Goal: Task Accomplishment & Management: Use online tool/utility

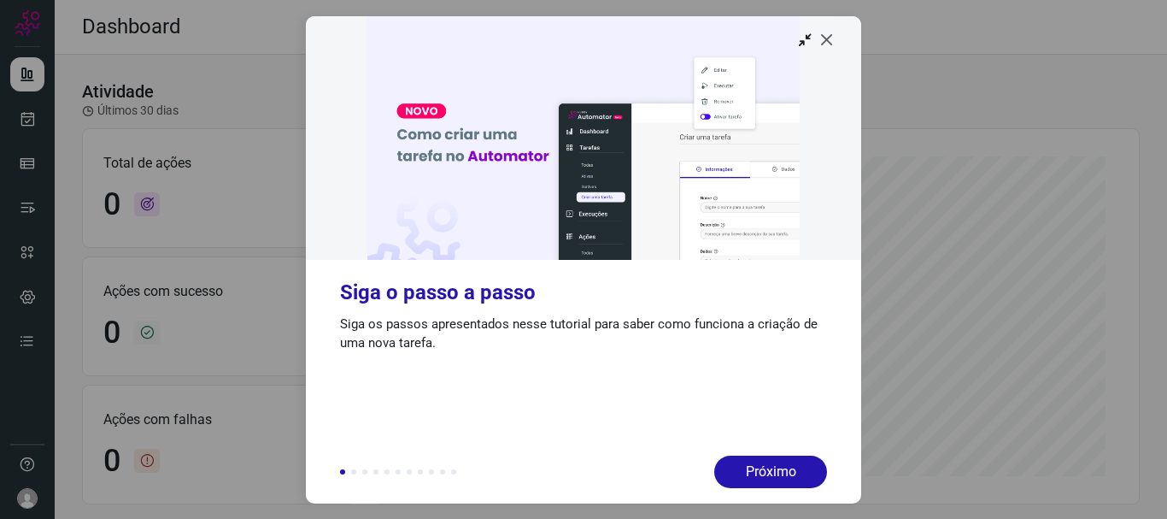
click at [828, 41] on icon at bounding box center [827, 39] width 17 height 17
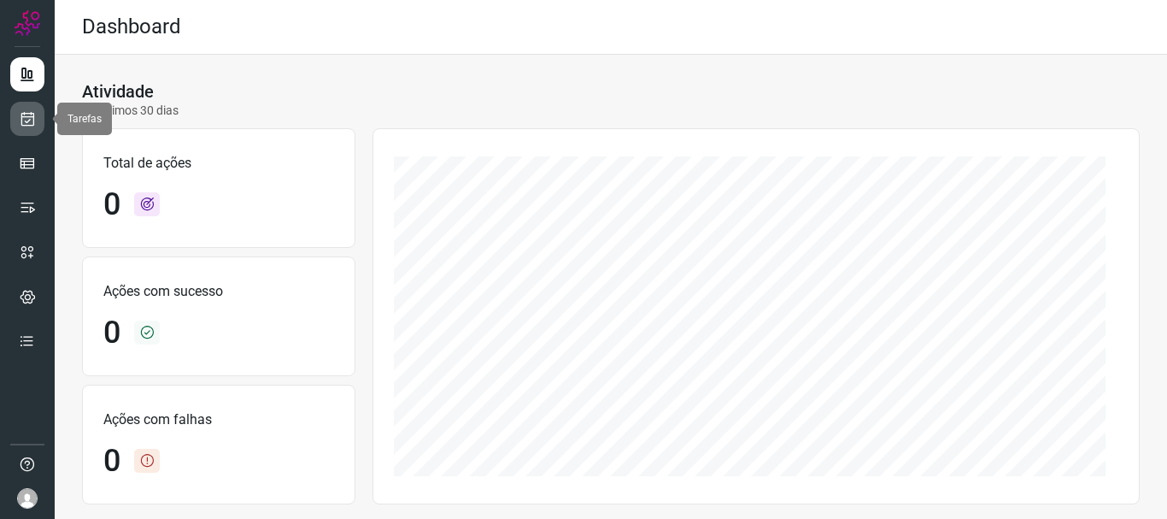
click at [33, 122] on icon at bounding box center [28, 118] width 18 height 17
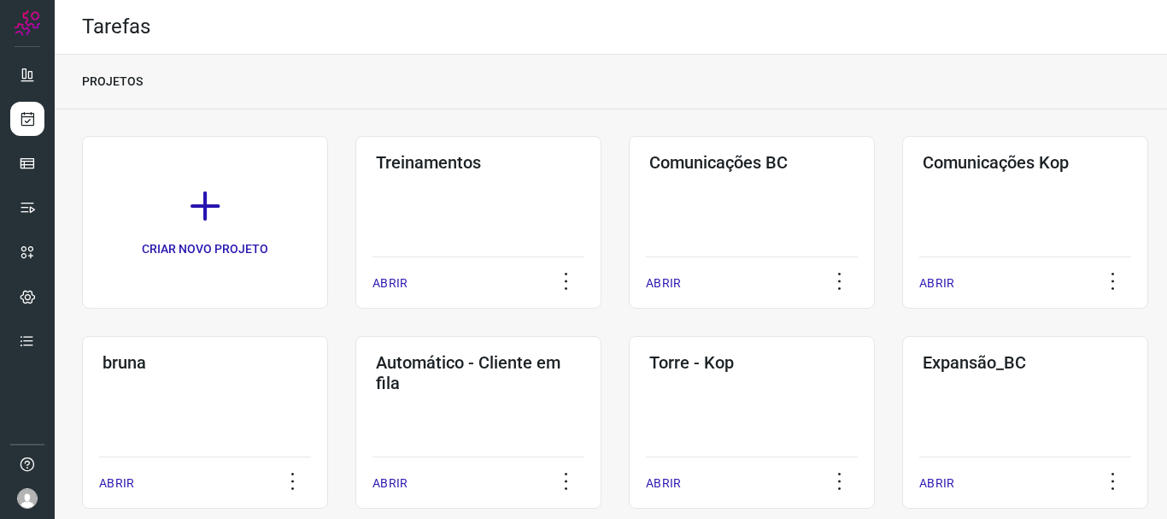
scroll to position [232, 0]
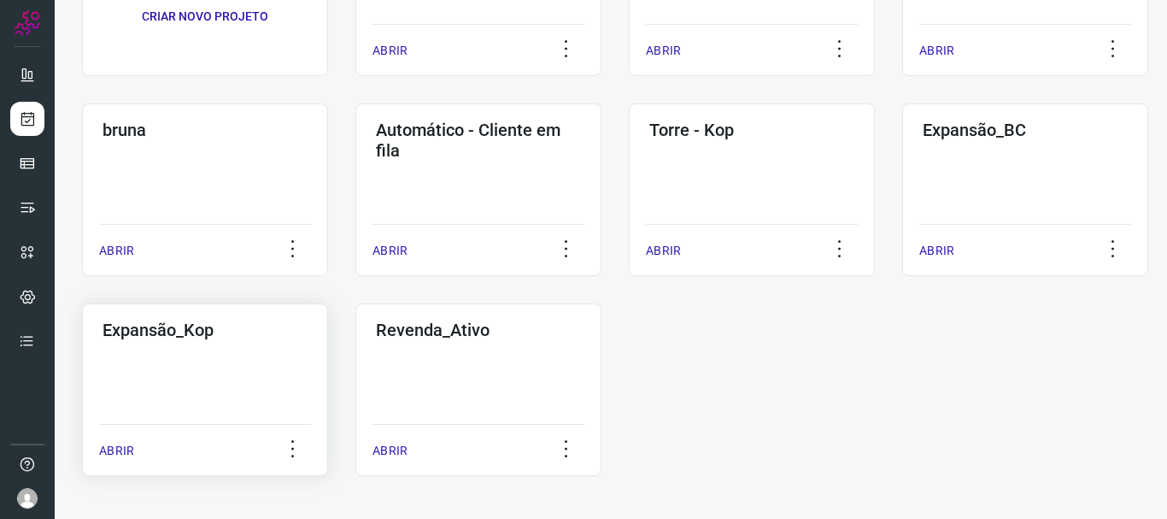
click at [146, 367] on div "Expansão_Kop ABRIR" at bounding box center [205, 389] width 246 height 173
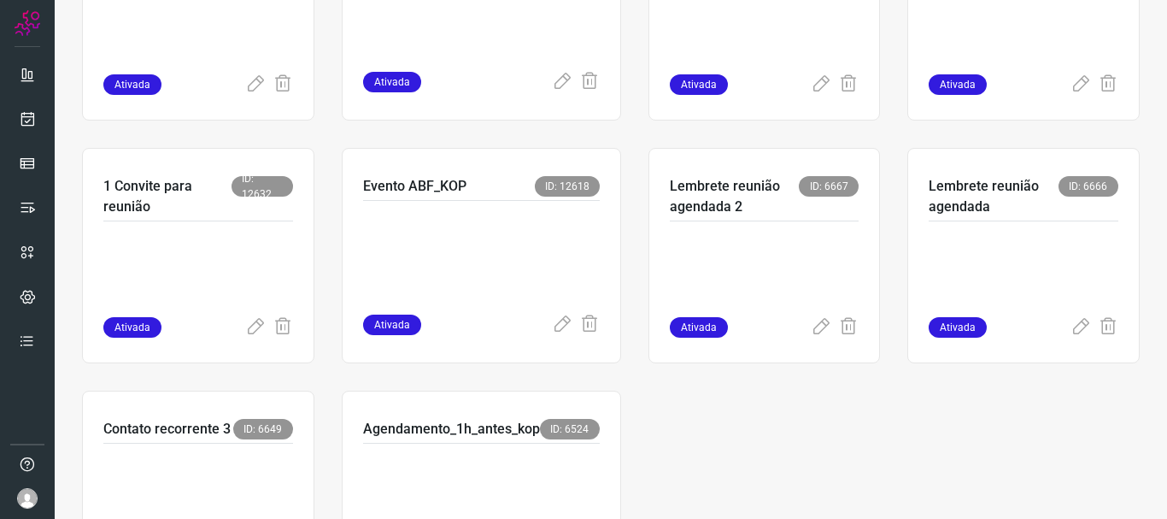
scroll to position [718, 0]
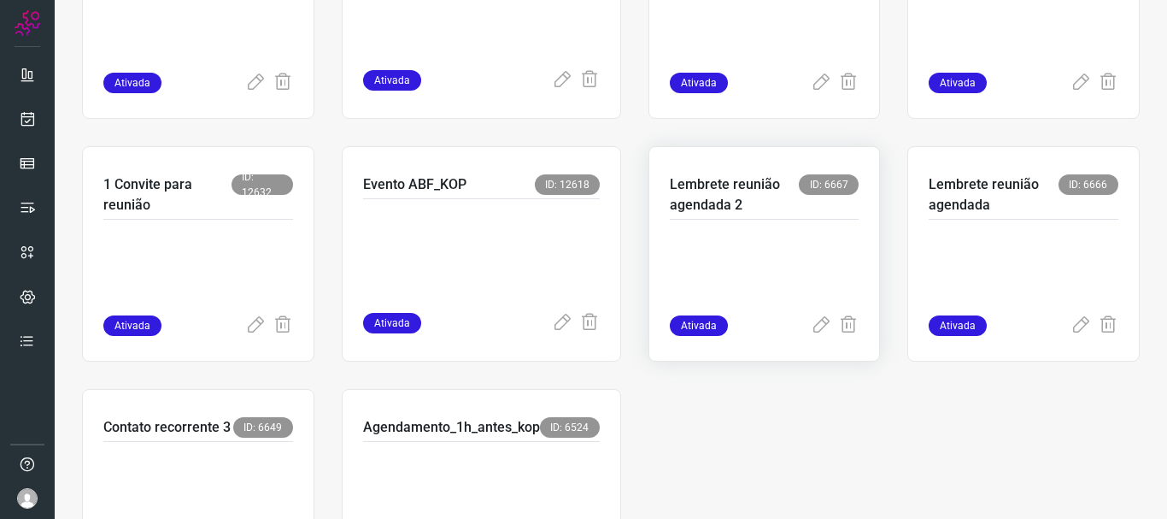
click at [717, 191] on p "Lembrete reunião agendada 2" at bounding box center [735, 194] width 130 height 41
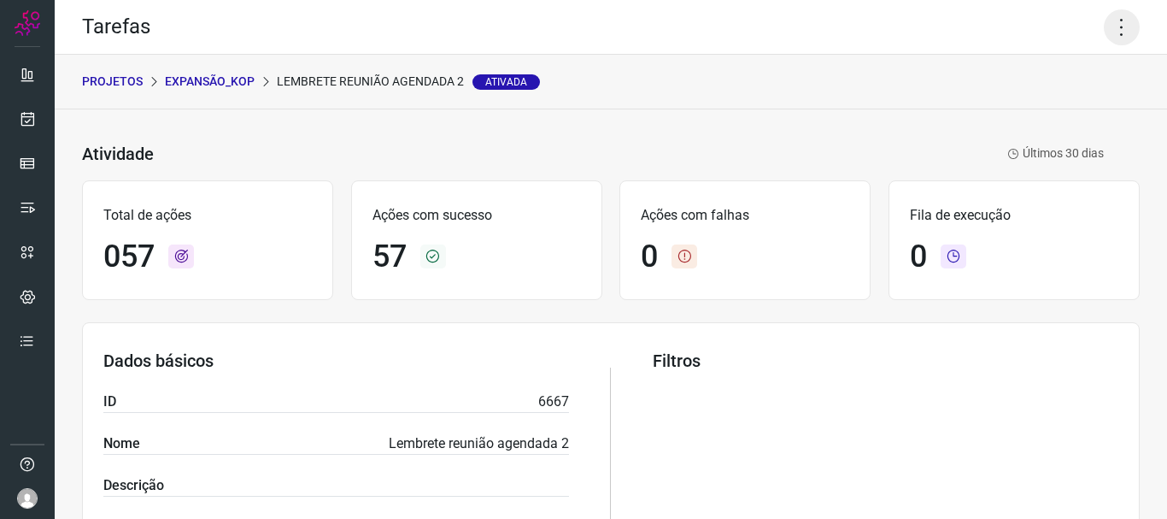
click at [1112, 26] on icon at bounding box center [1122, 27] width 36 height 36
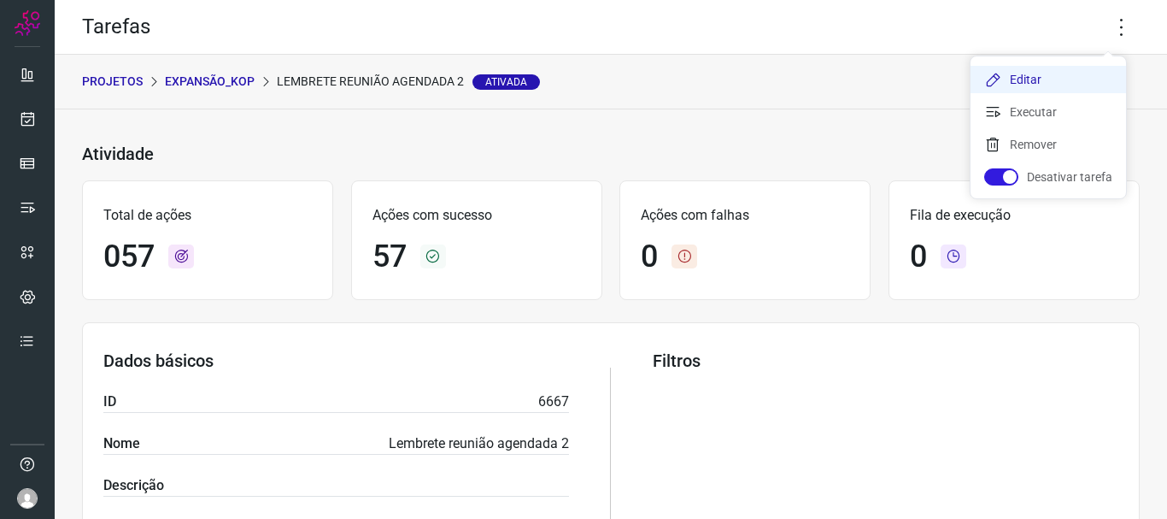
click at [1043, 81] on li "Editar" at bounding box center [1049, 79] width 156 height 27
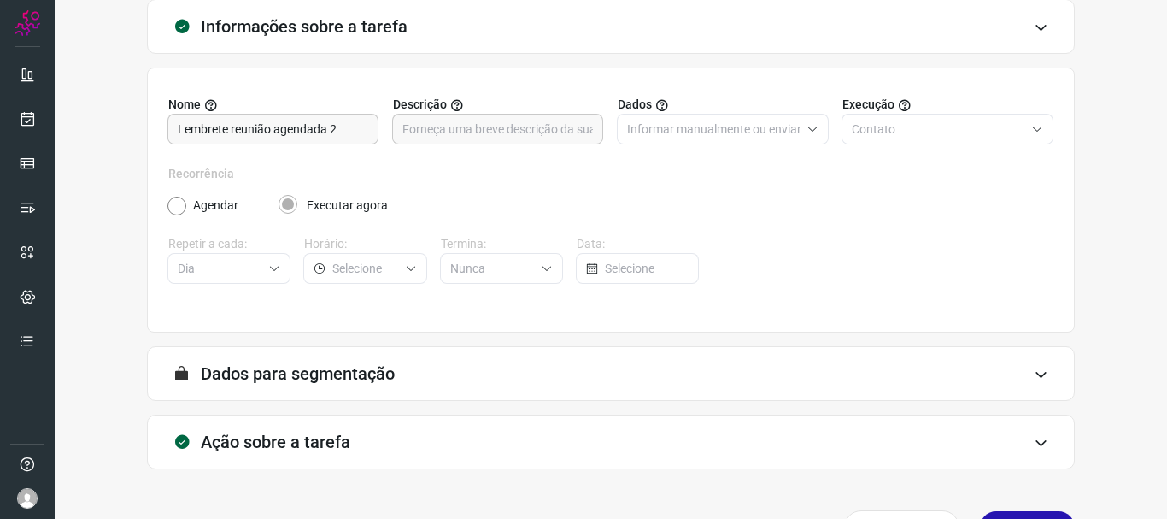
scroll to position [149, 0]
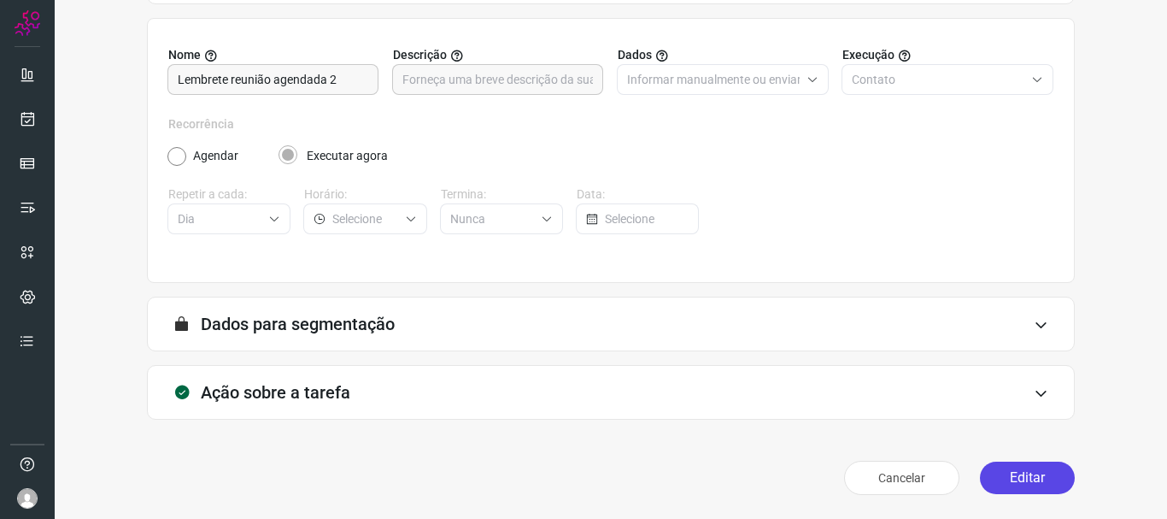
click at [1002, 484] on button "Editar" at bounding box center [1027, 477] width 95 height 32
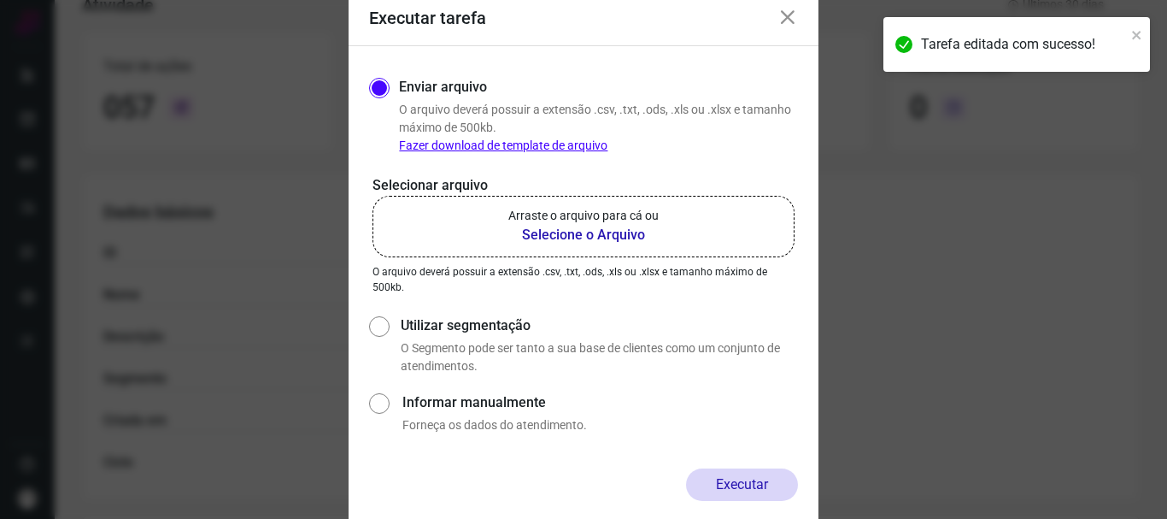
click at [636, 226] on b "Selecione o Arquivo" at bounding box center [583, 235] width 150 height 21
click at [0, 0] on input "Arraste o arquivo para cá ou Selecione o Arquivo" at bounding box center [0, 0] width 0 height 0
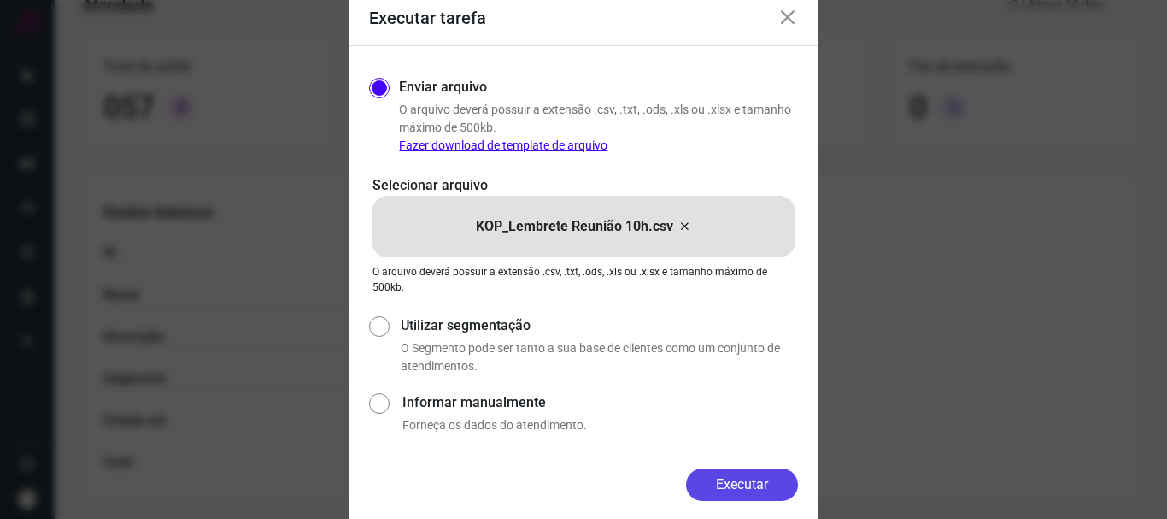
click at [754, 484] on button "Executar" at bounding box center [742, 484] width 112 height 32
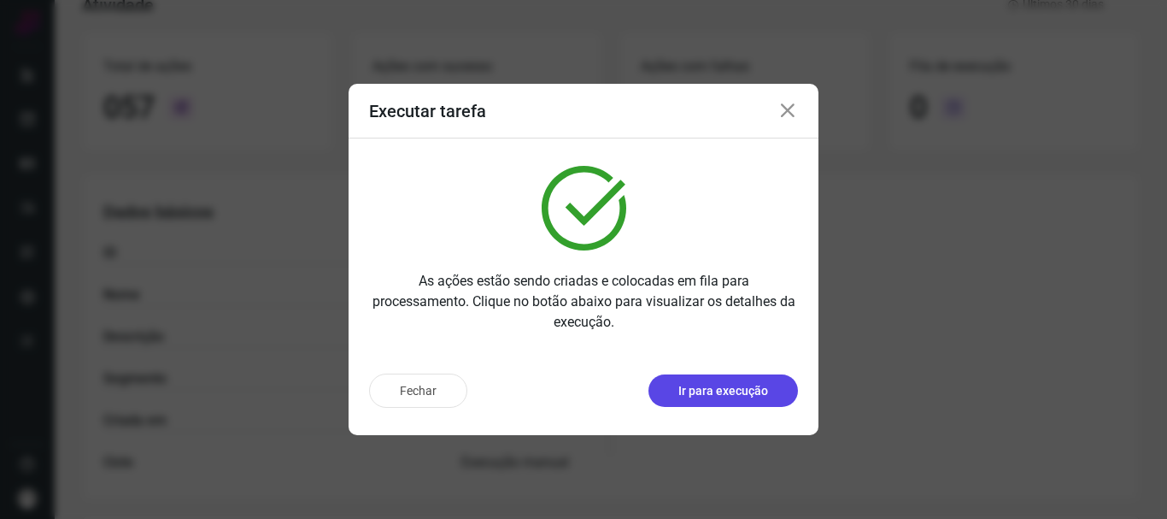
click at [744, 402] on button "Ir para execução" at bounding box center [724, 390] width 150 height 32
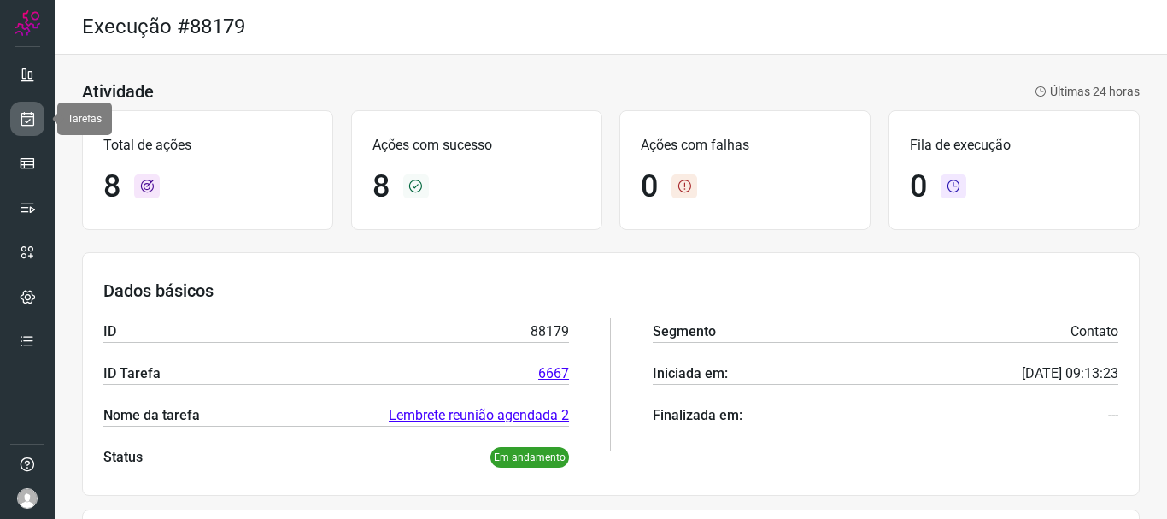
click at [36, 117] on link at bounding box center [27, 119] width 34 height 34
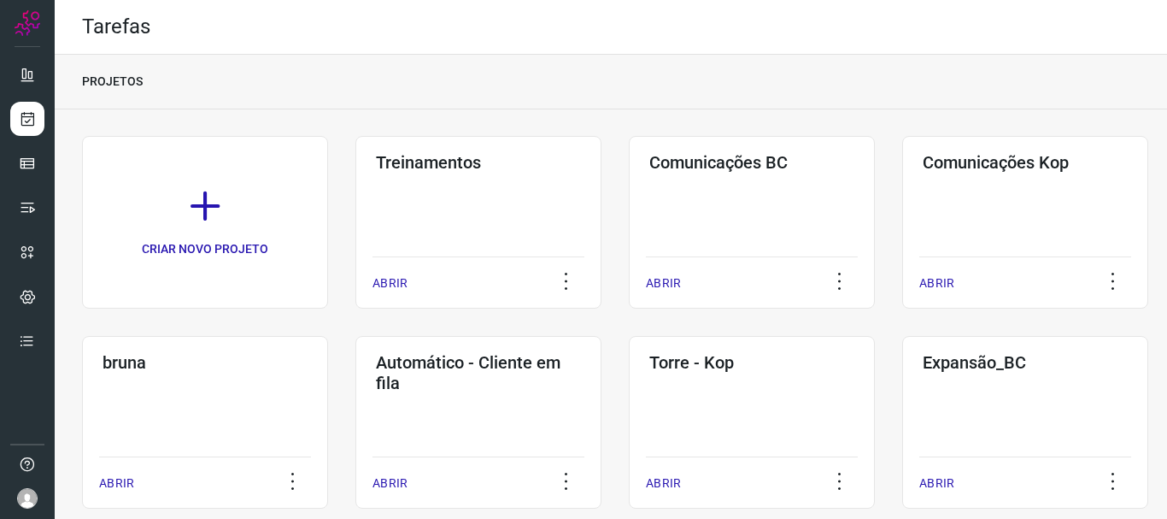
scroll to position [232, 0]
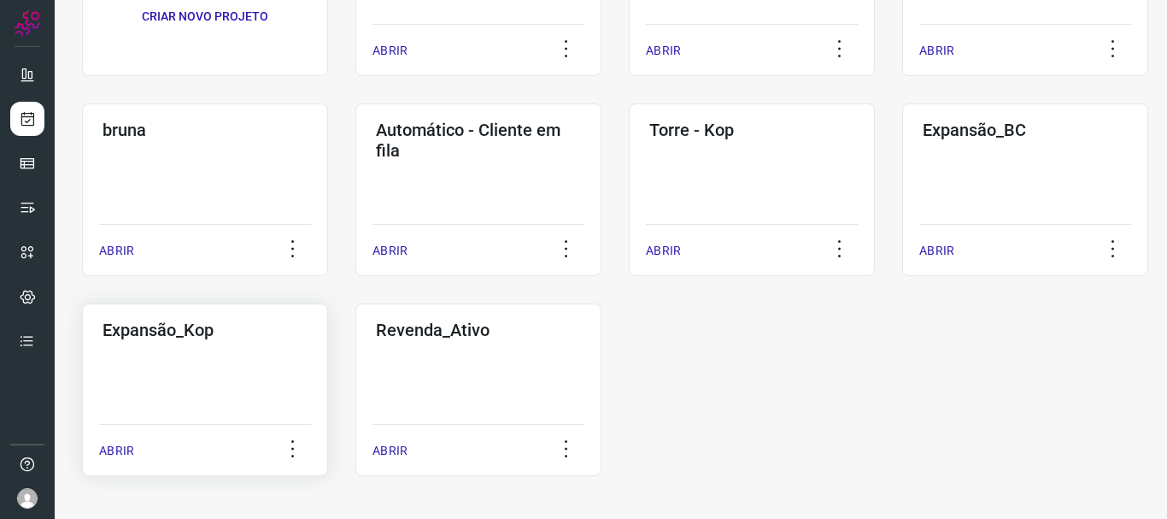
click at [191, 338] on h3 "Expansão_Kop" at bounding box center [205, 330] width 205 height 21
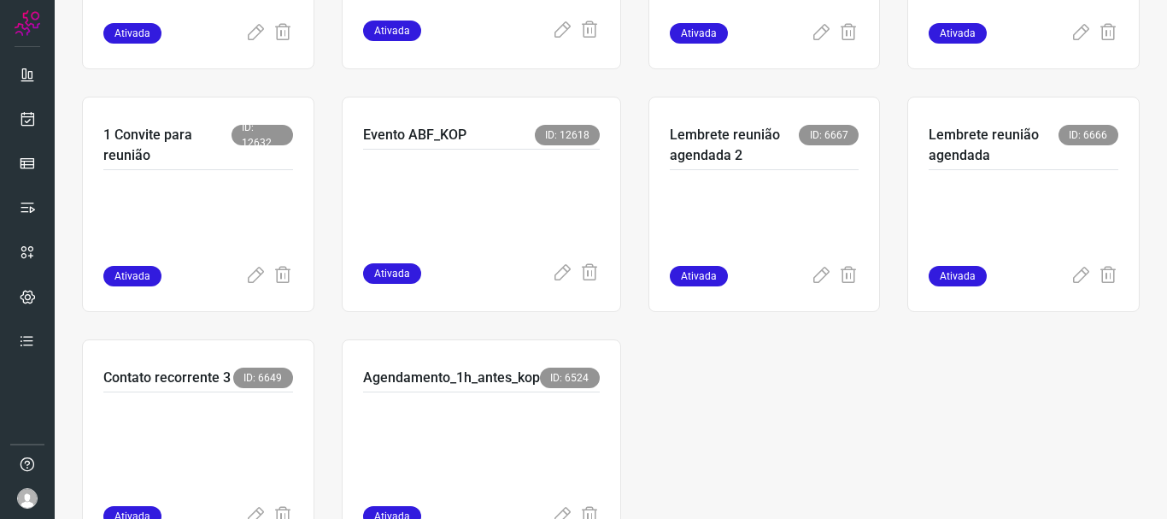
scroll to position [768, 0]
click at [713, 171] on div at bounding box center [765, 217] width 190 height 96
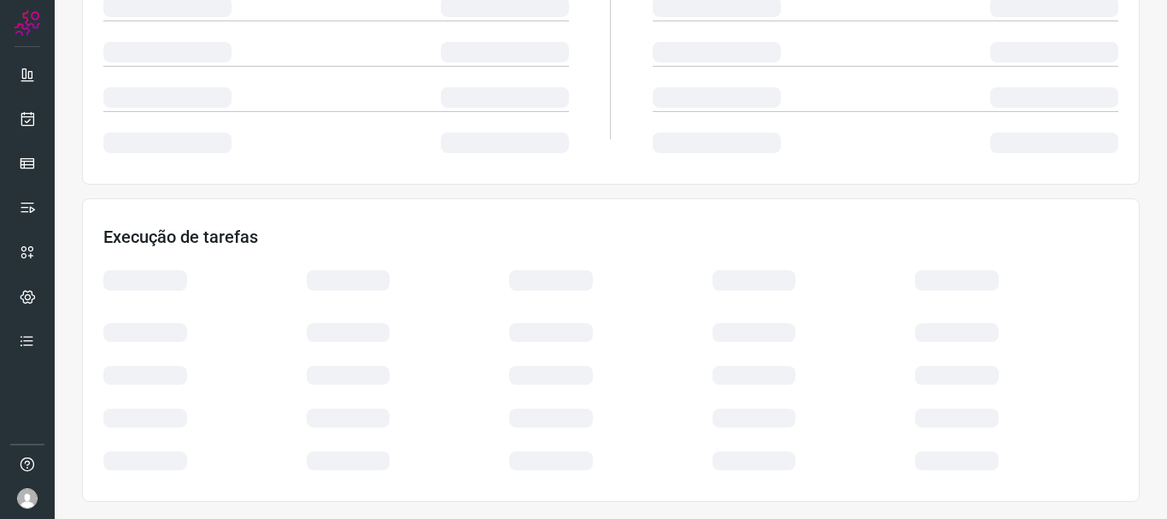
scroll to position [364, 0]
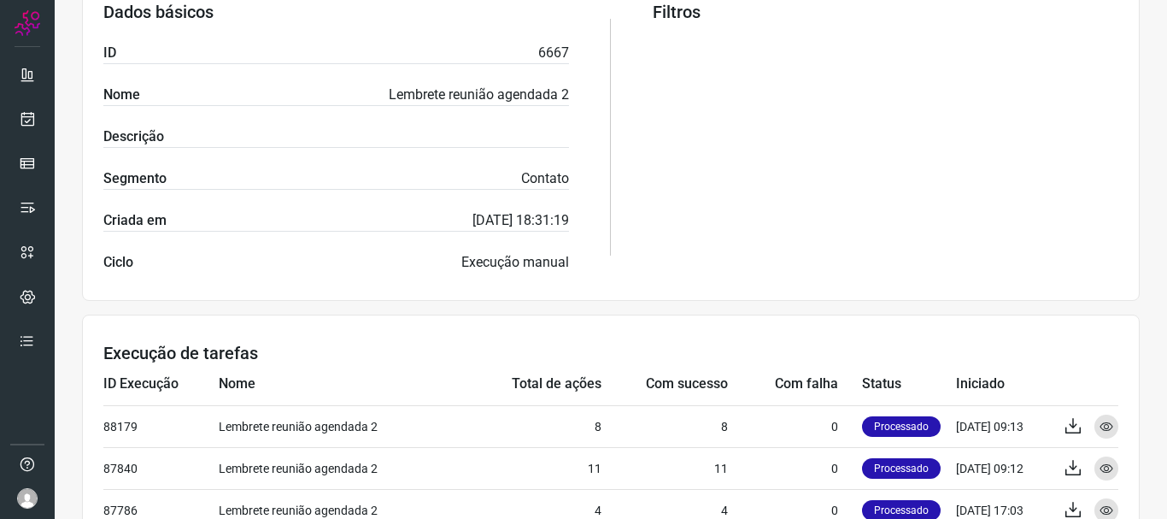
scroll to position [350, 0]
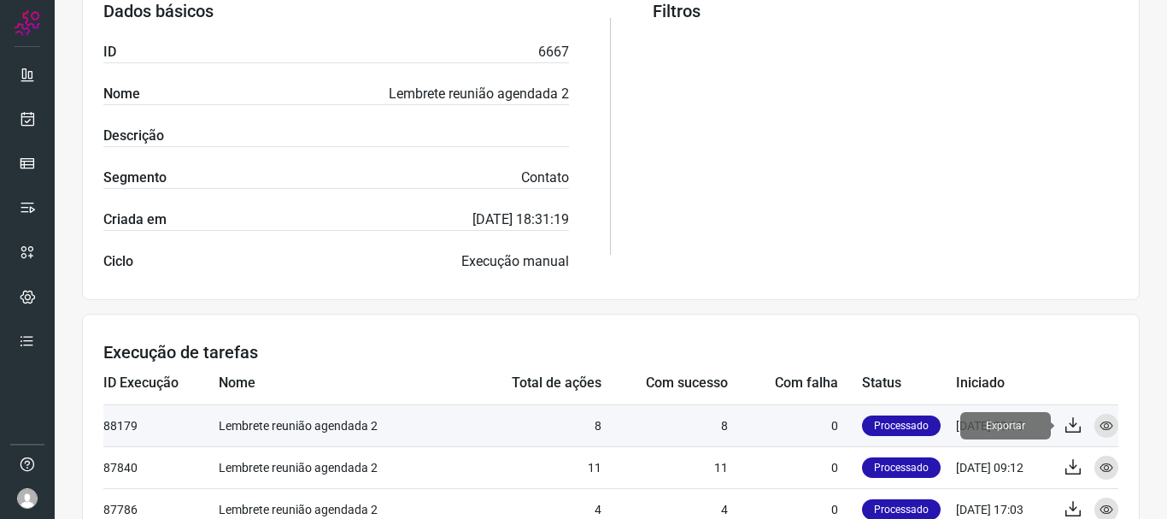
click at [1063, 428] on icon at bounding box center [1073, 425] width 21 height 21
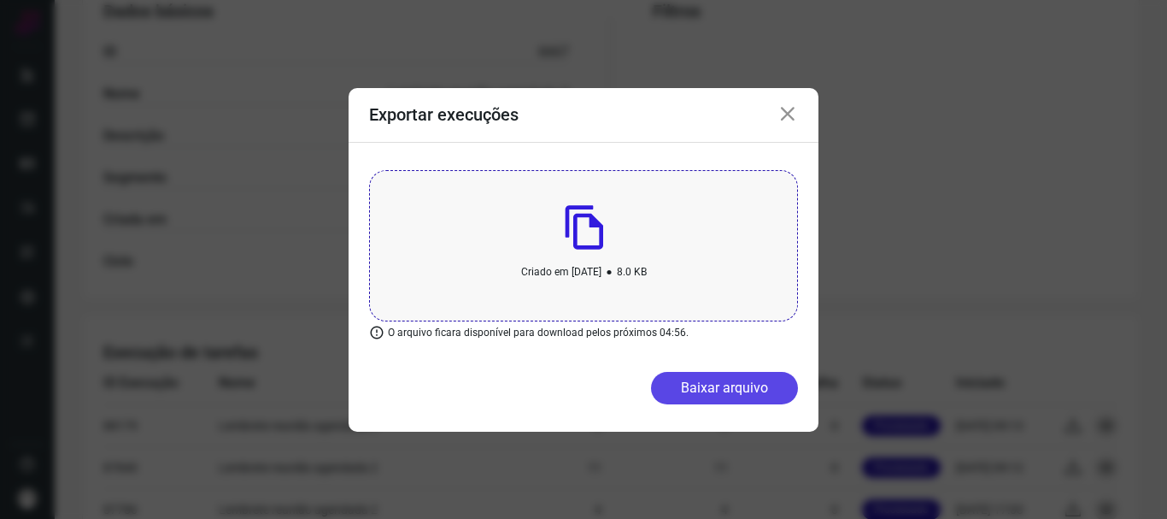
click at [734, 395] on button "Baixar arquivo" at bounding box center [724, 388] width 147 height 32
click at [796, 111] on icon at bounding box center [788, 114] width 21 height 21
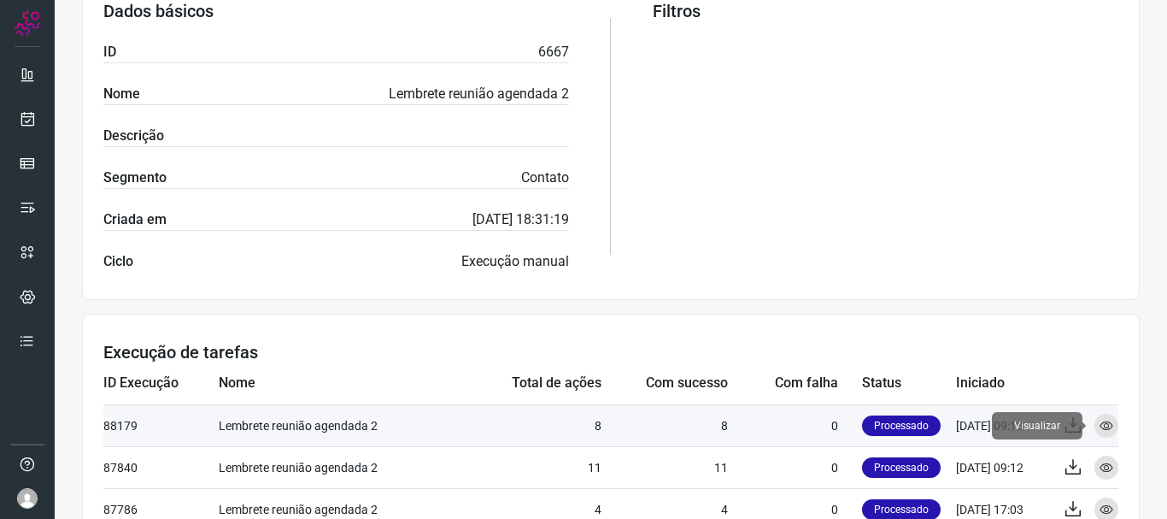
click at [1100, 419] on icon at bounding box center [1107, 426] width 14 height 14
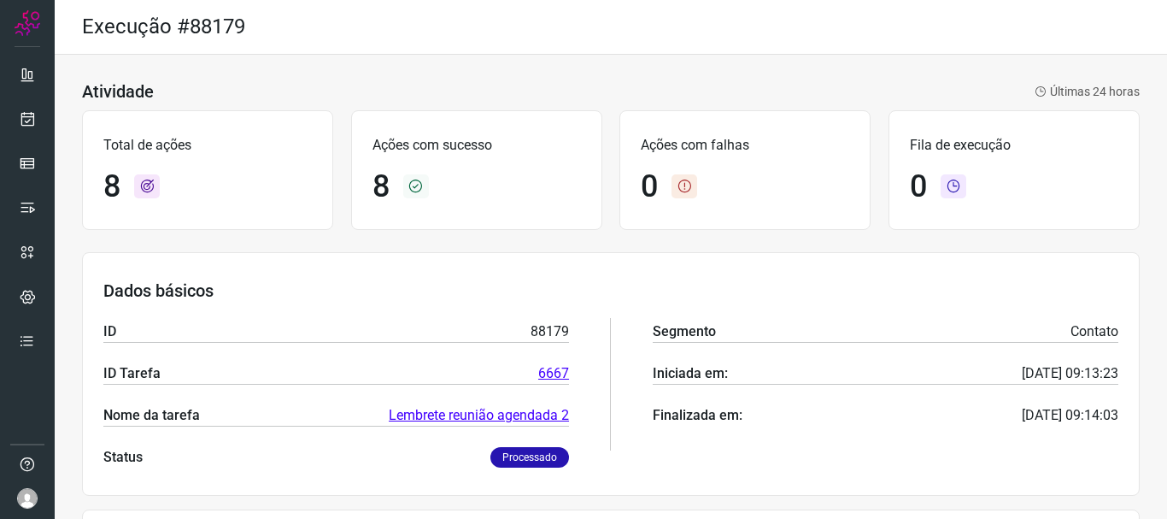
click at [688, 327] on p "Segmento" at bounding box center [684, 331] width 63 height 21
click at [30, 116] on icon at bounding box center [28, 118] width 18 height 17
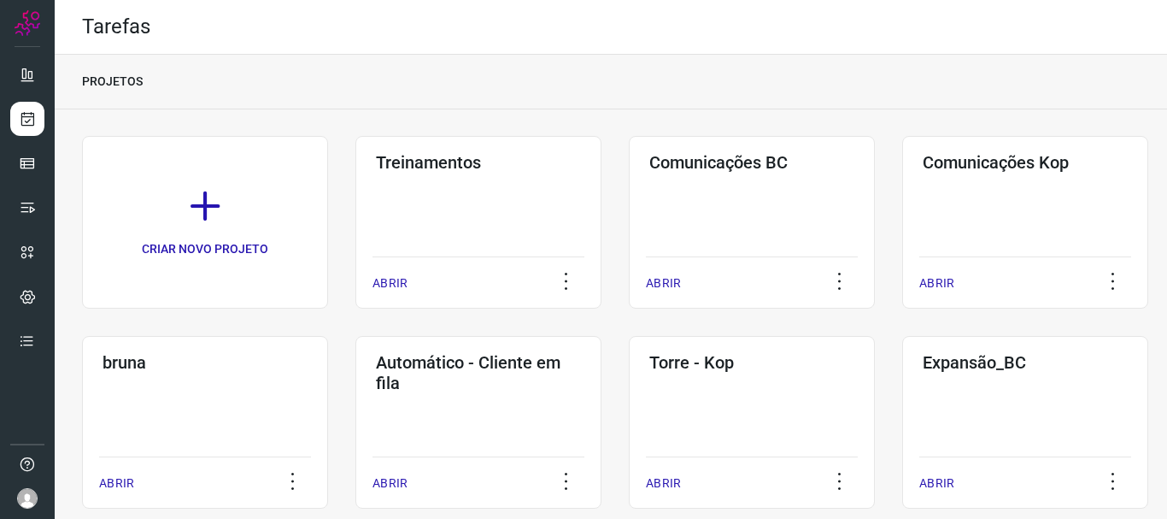
scroll to position [232, 0]
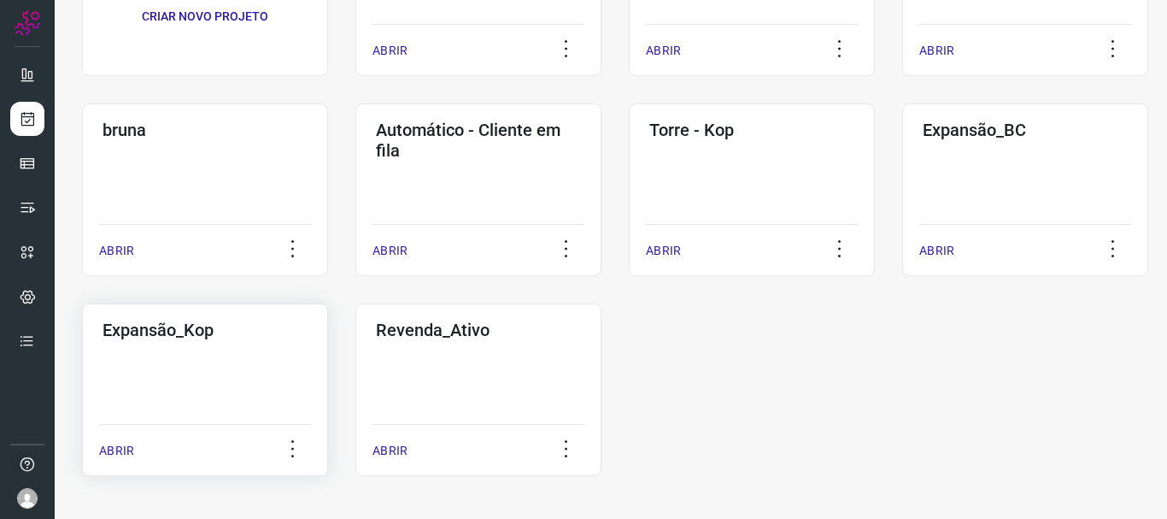
click at [185, 377] on div "Expansão_Kop ABRIR" at bounding box center [205, 389] width 246 height 173
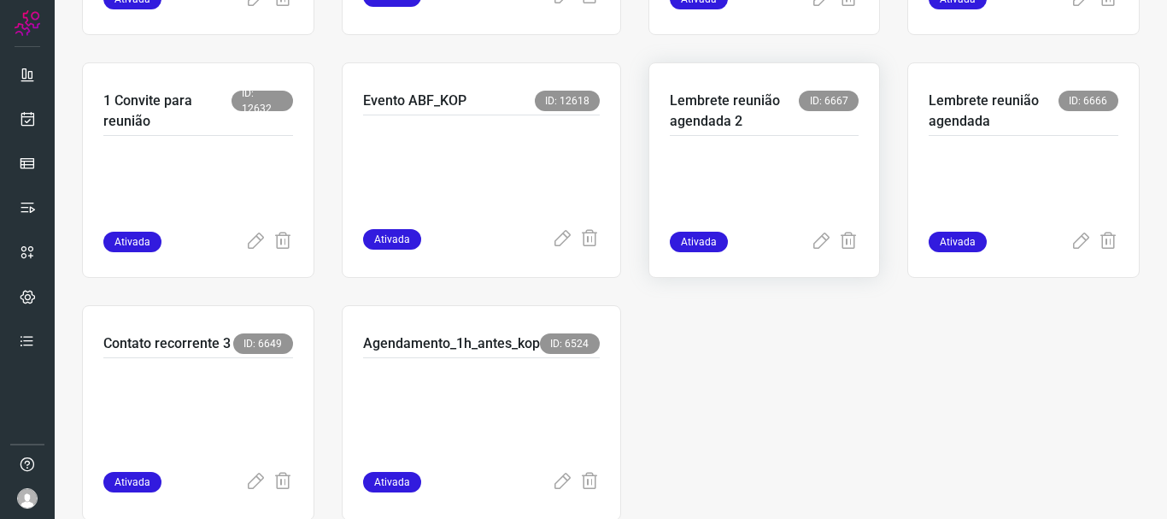
scroll to position [804, 0]
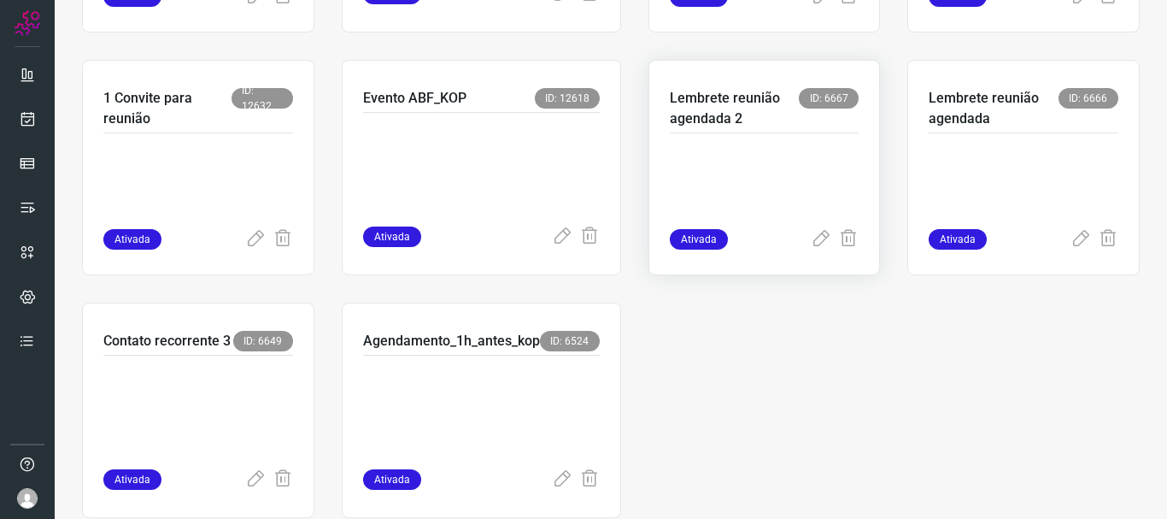
click at [731, 99] on p "Lembrete reunião agendada 2" at bounding box center [735, 108] width 130 height 41
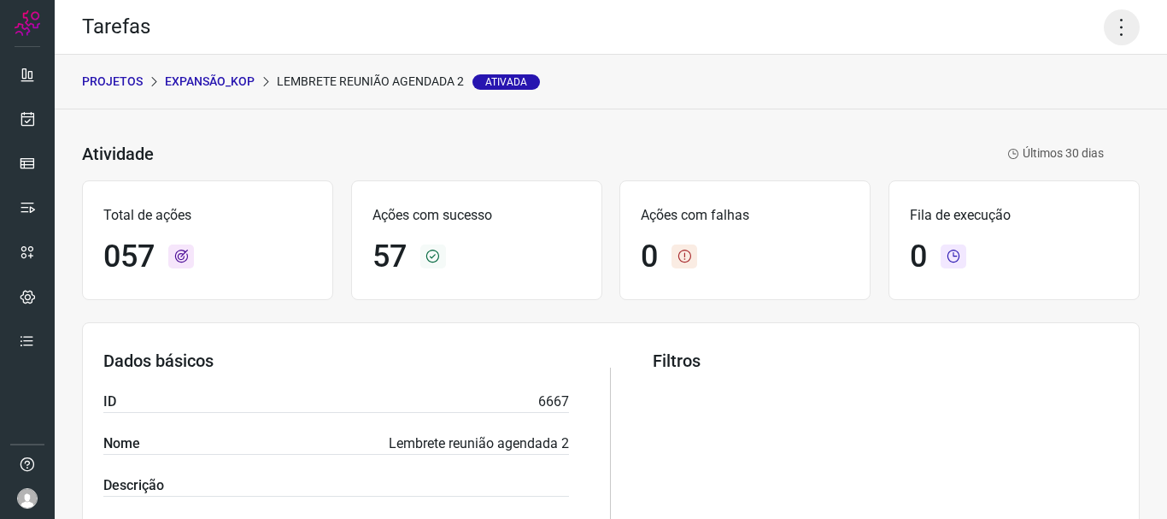
click at [1119, 26] on icon at bounding box center [1122, 27] width 36 height 36
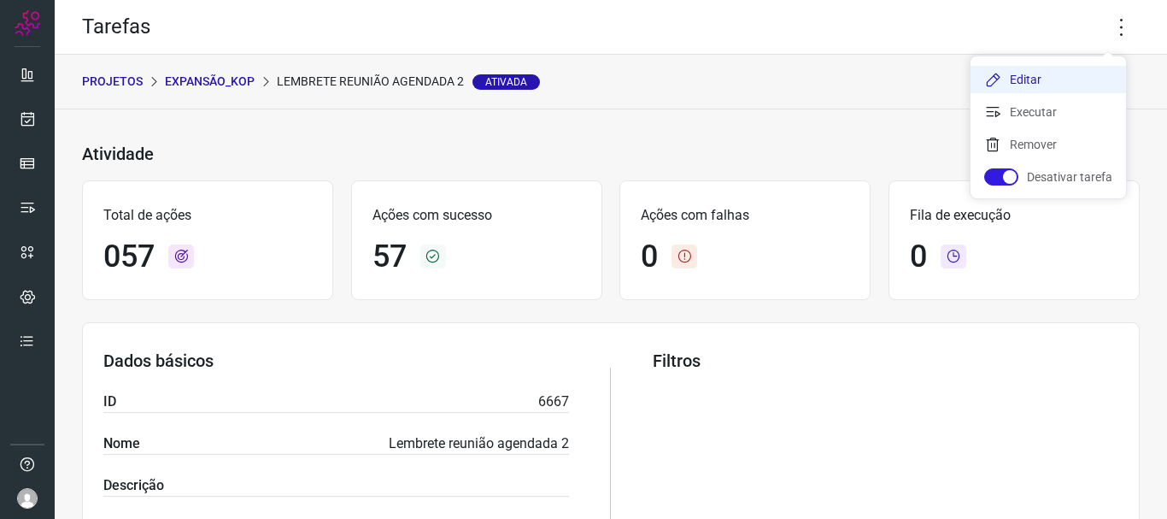
click at [1052, 76] on li "Editar" at bounding box center [1049, 79] width 156 height 27
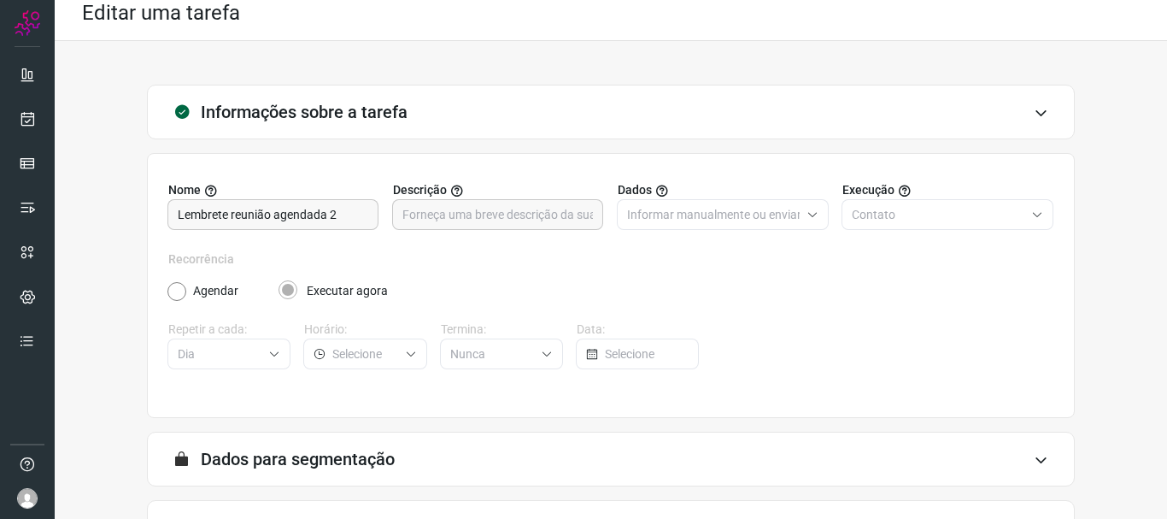
scroll to position [149, 0]
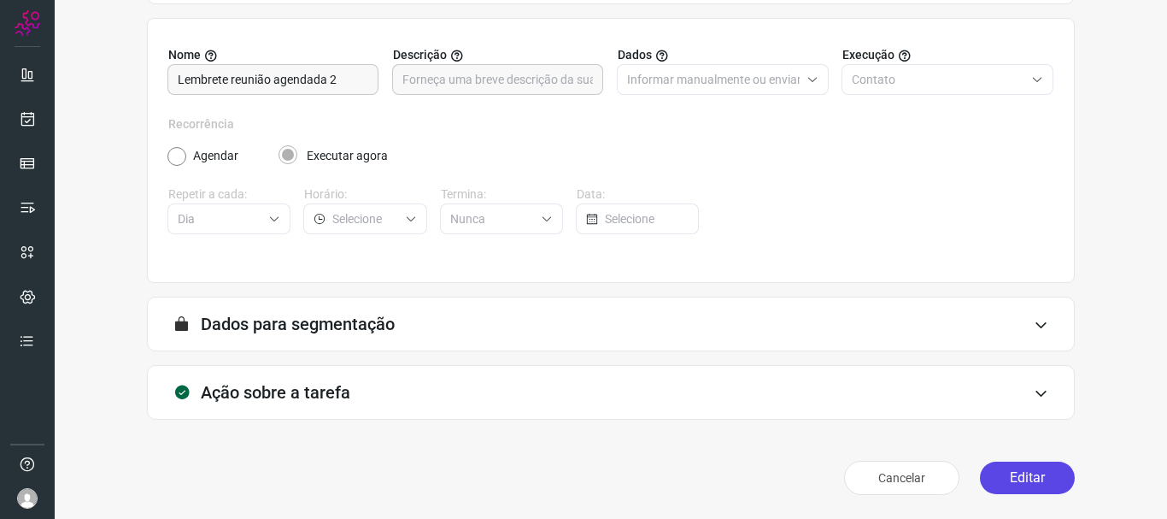
click at [1028, 464] on button "Editar" at bounding box center [1027, 477] width 95 height 32
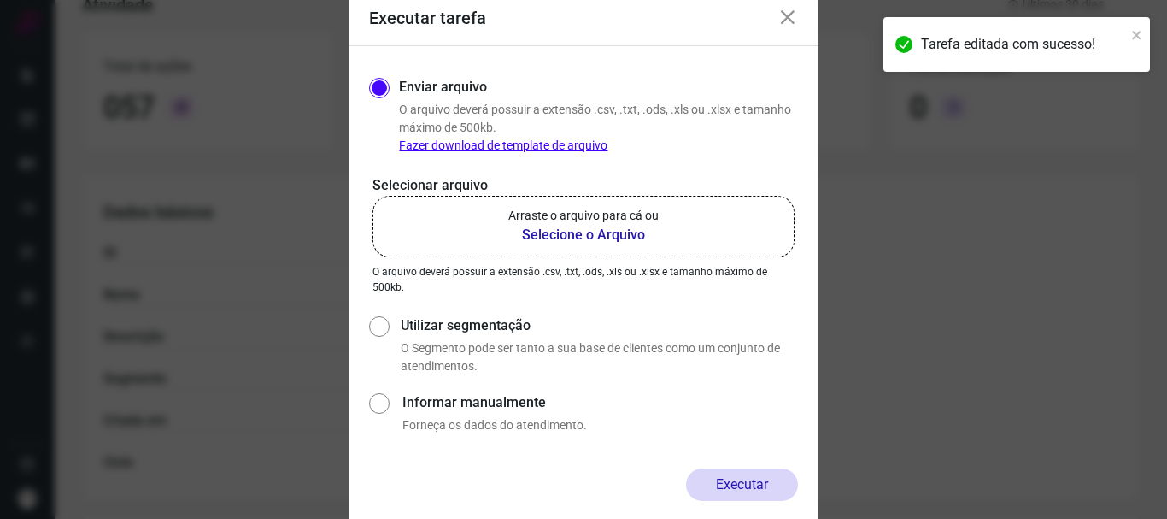
click at [667, 228] on label "Arraste o arquivo para cá ou Selecione o Arquivo" at bounding box center [584, 227] width 422 height 62
click at [0, 0] on input "Arraste o arquivo para cá ou Selecione o Arquivo" at bounding box center [0, 0] width 0 height 0
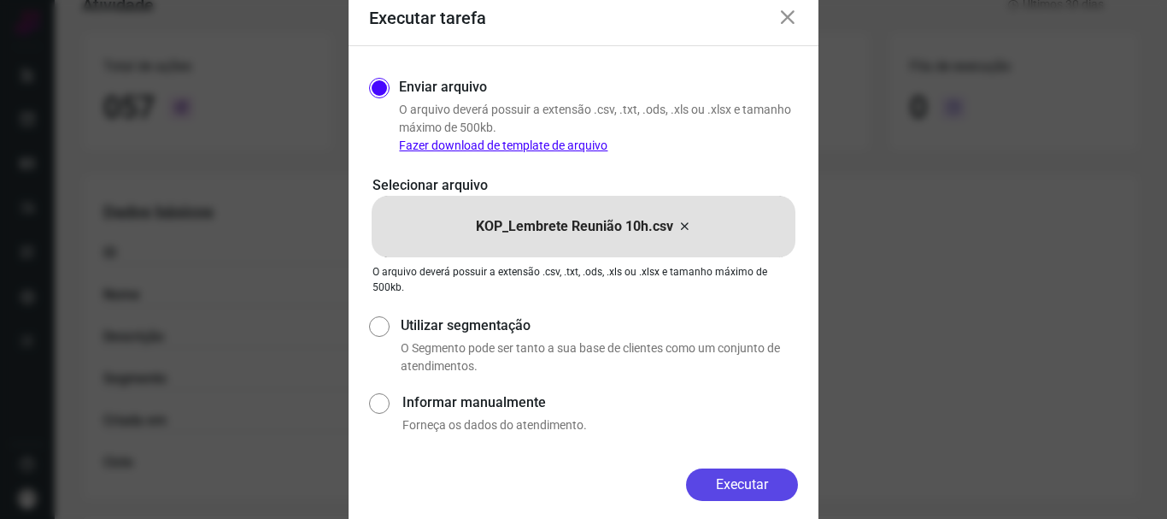
click at [731, 480] on button "Executar" at bounding box center [742, 484] width 112 height 32
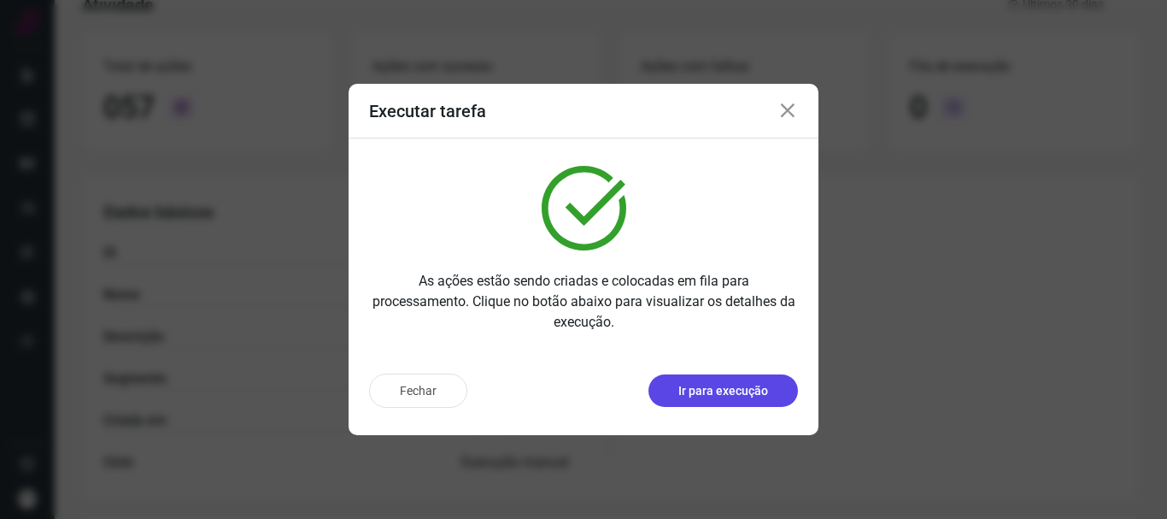
click at [726, 391] on p "Ir para execução" at bounding box center [723, 391] width 90 height 18
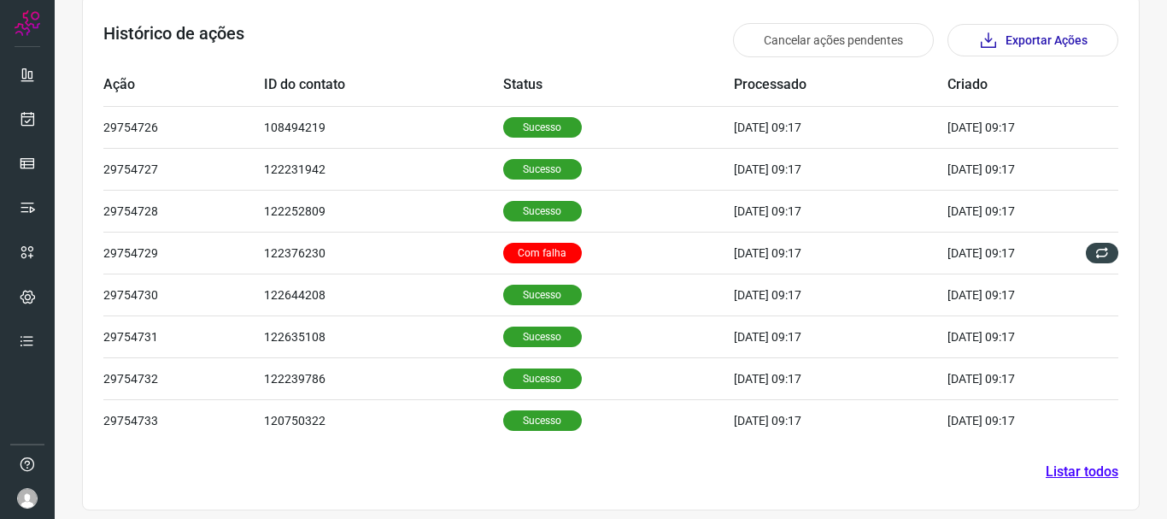
scroll to position [523, 0]
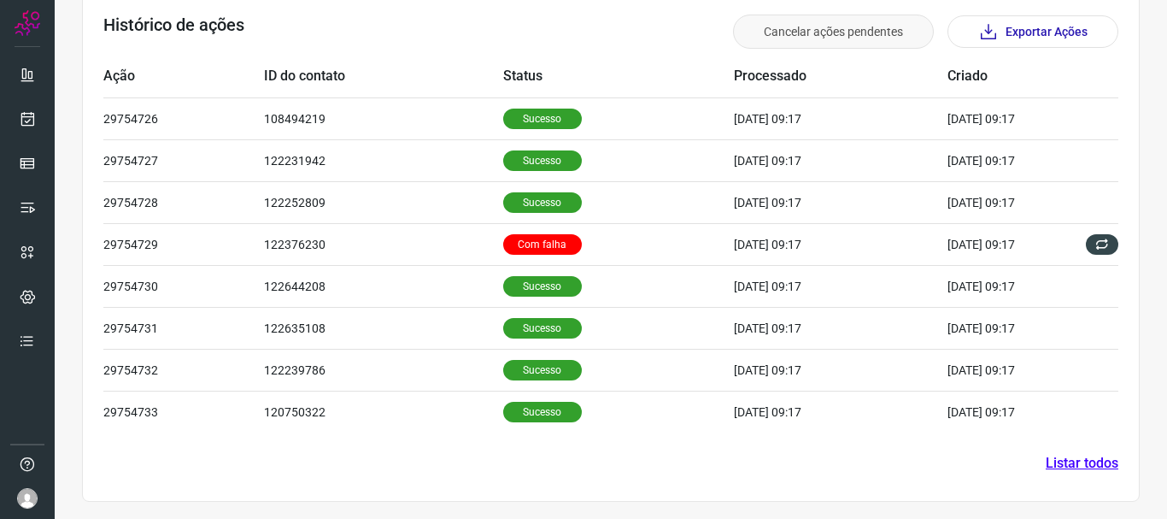
click at [843, 41] on button "Cancelar ações pendentes" at bounding box center [833, 32] width 201 height 34
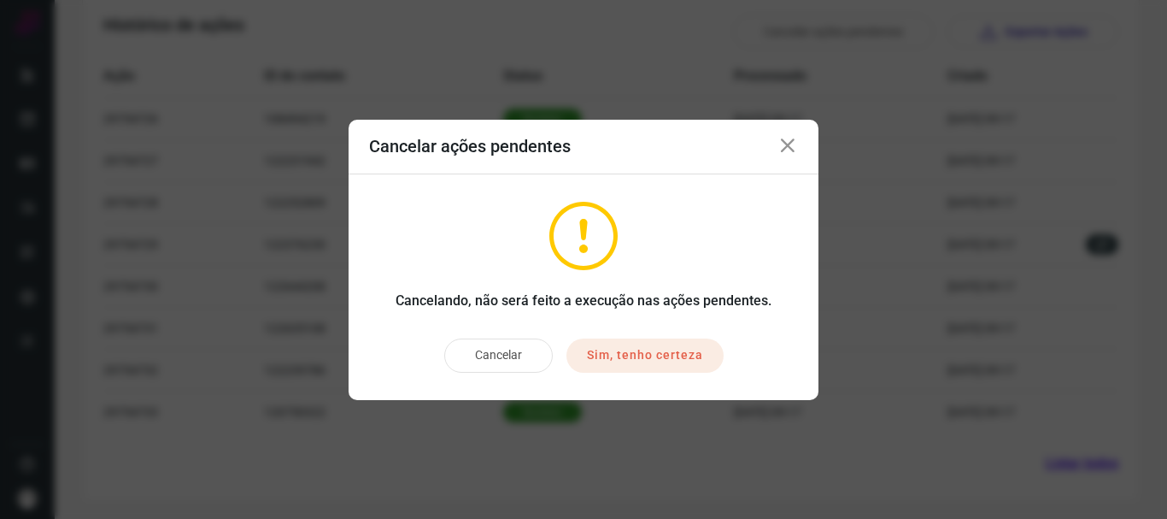
click at [686, 354] on button "Sim, tenho certeza" at bounding box center [645, 355] width 157 height 34
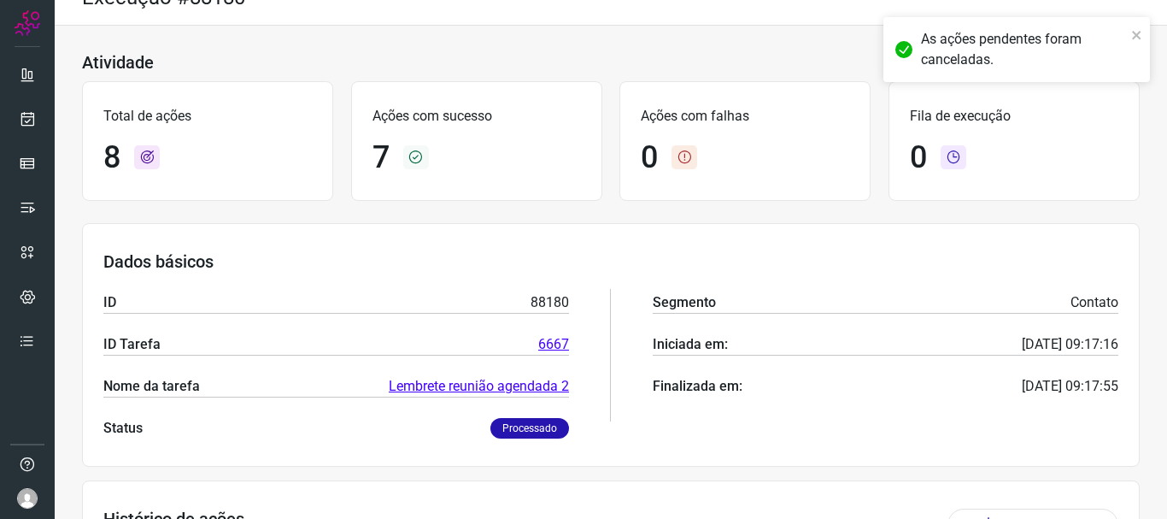
scroll to position [0, 0]
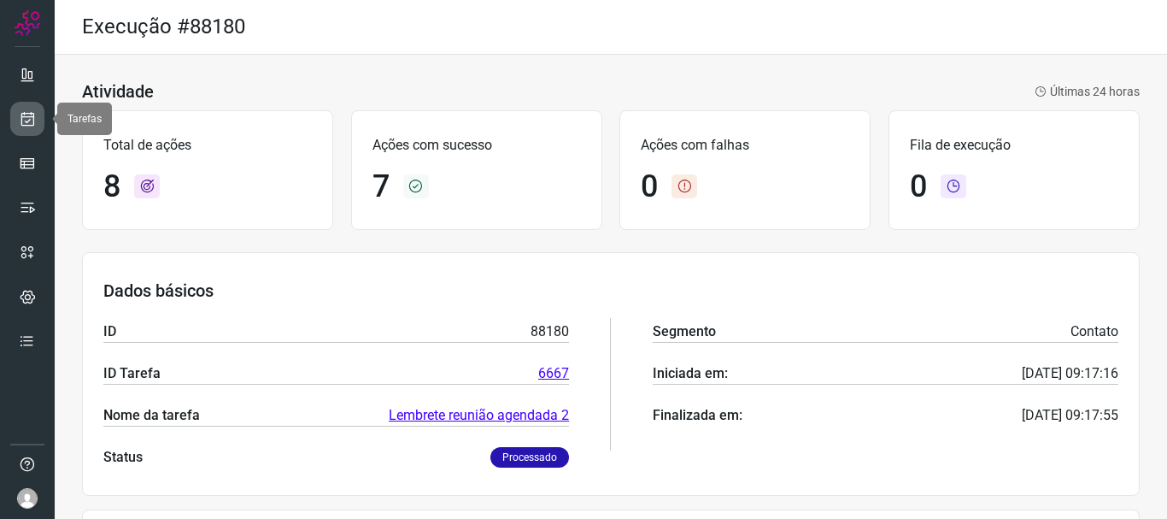
click at [17, 114] on link at bounding box center [27, 119] width 34 height 34
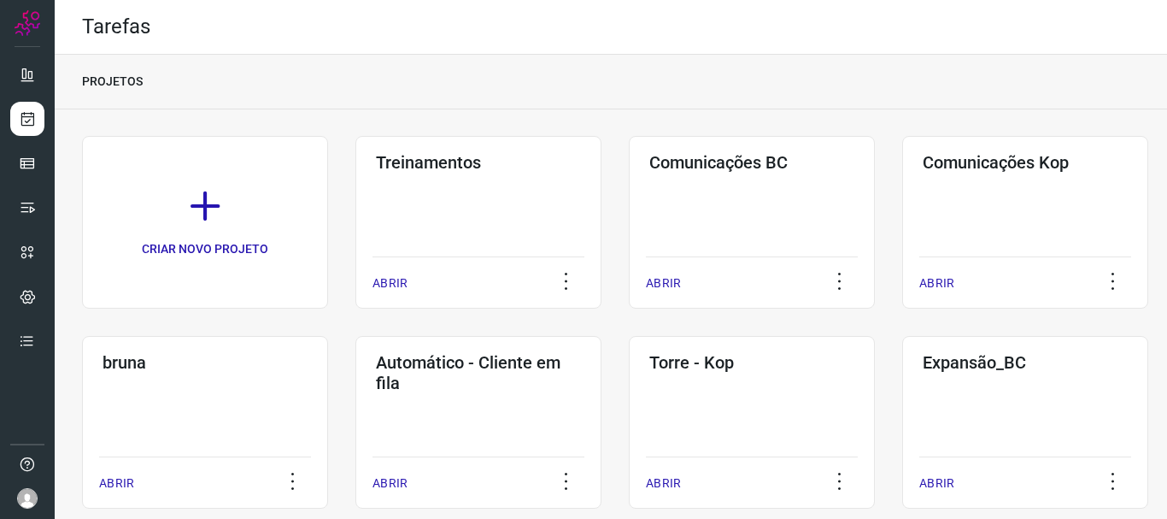
scroll to position [232, 0]
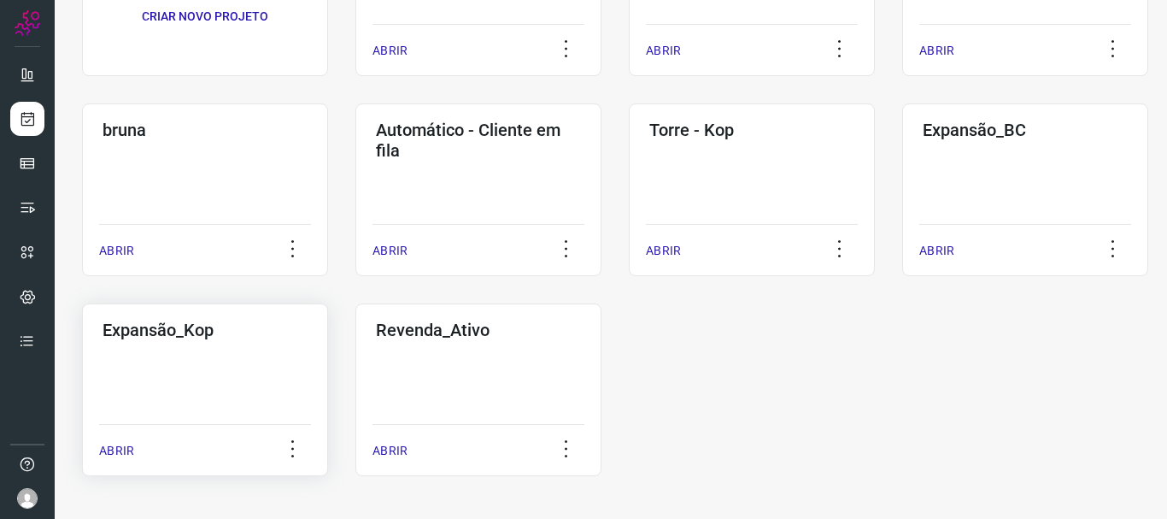
click at [179, 338] on h3 "Expansão_Kop" at bounding box center [205, 330] width 205 height 21
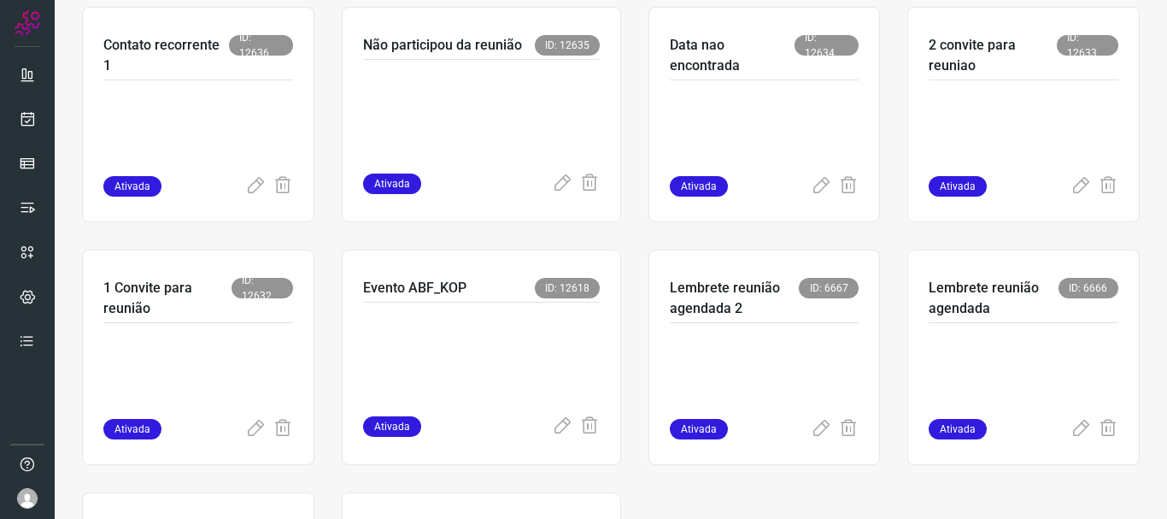
scroll to position [615, 0]
click at [746, 299] on p "Lembrete reunião agendada 2" at bounding box center [735, 297] width 130 height 41
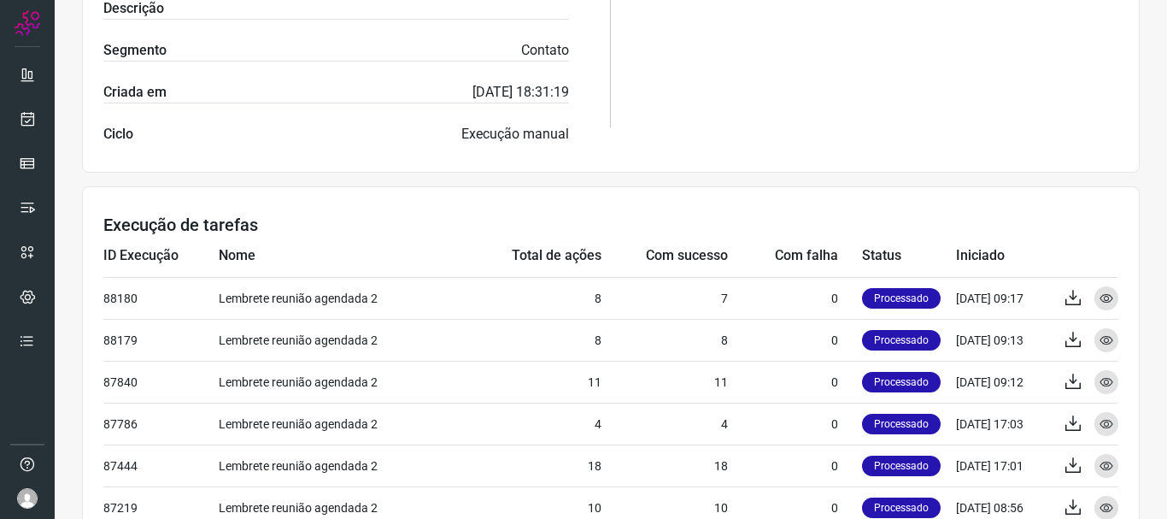
scroll to position [483, 0]
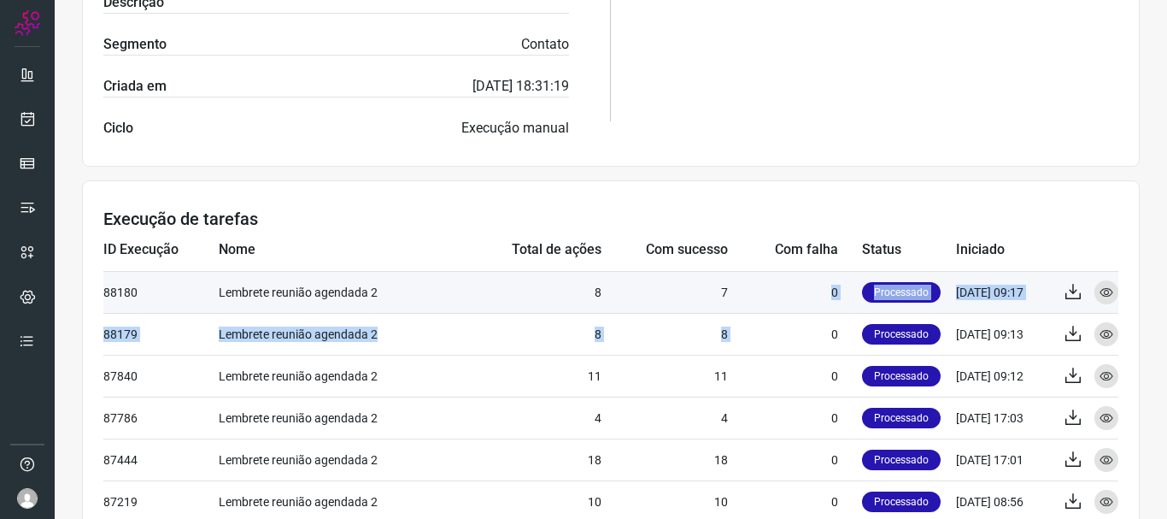
drag, startPoint x: 752, startPoint y: 338, endPoint x: 744, endPoint y: 290, distance: 48.5
click at [744, 290] on tbody "88180 Lembrete reunião agendada 2 8 7 0 Processado [DATE] 09:17 Exportar Visual…" at bounding box center [610, 480] width 1015 height 419
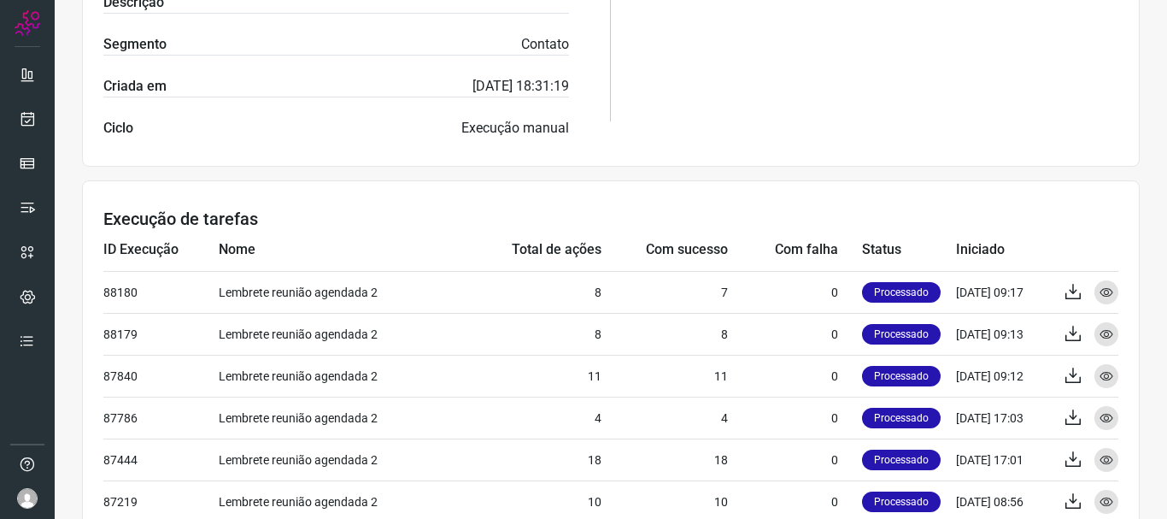
click at [1012, 216] on h3 "Execução de tarefas" at bounding box center [610, 219] width 1015 height 21
